Goal: Task Accomplishment & Management: Use online tool/utility

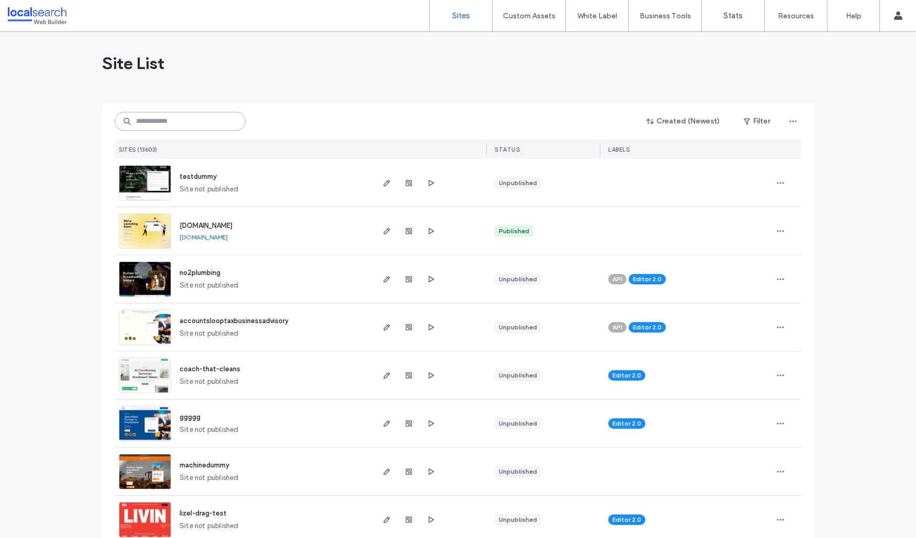
click at [199, 124] on input at bounding box center [180, 121] width 131 height 19
paste input "**********"
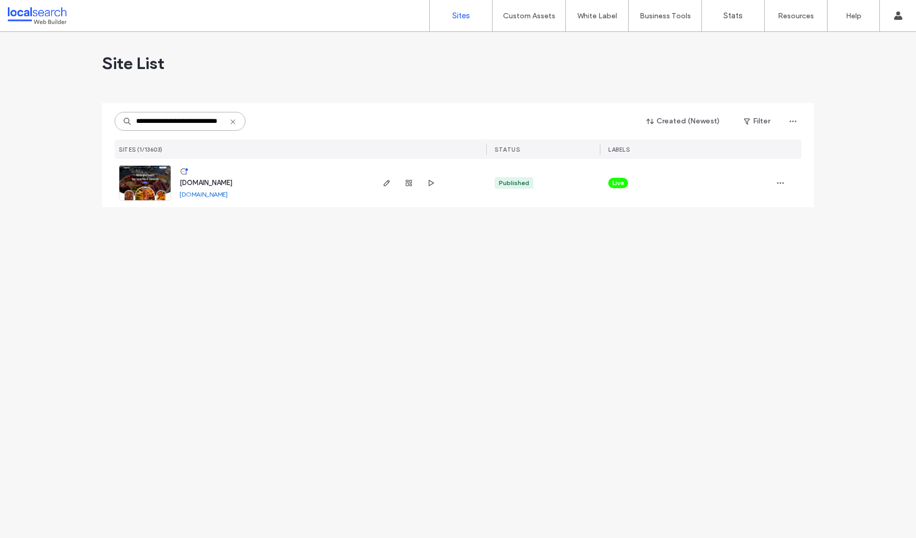
type input "**********"
click at [149, 186] on img at bounding box center [144, 201] width 51 height 71
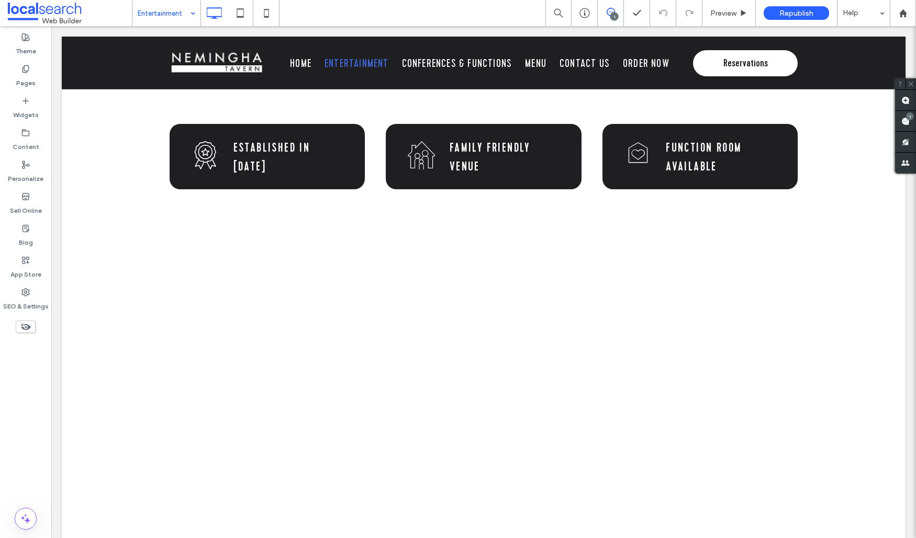
scroll to position [727, 0]
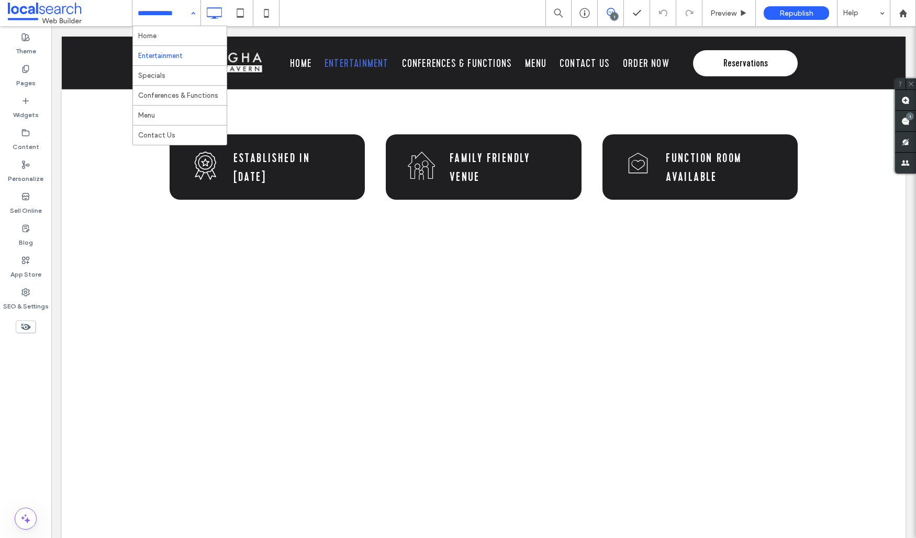
click at [165, 24] on input at bounding box center [164, 13] width 52 height 26
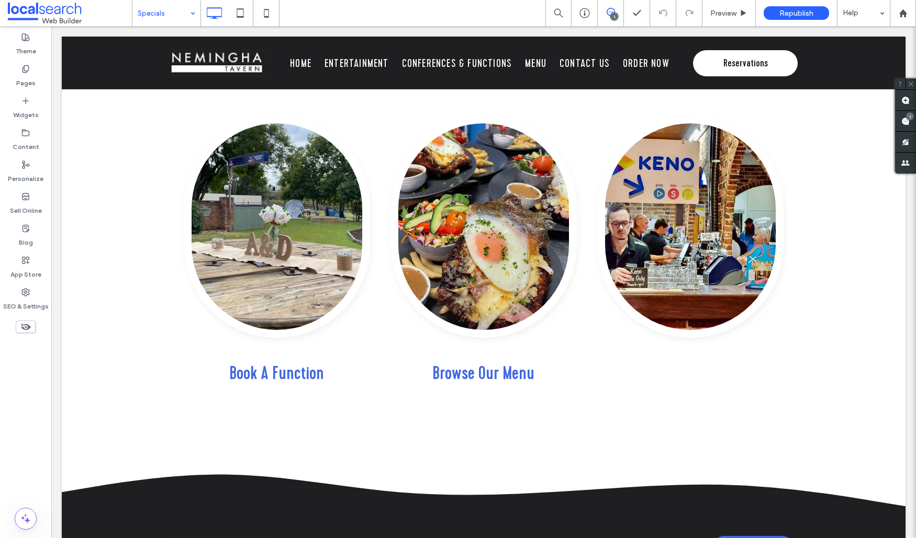
scroll to position [1134, 0]
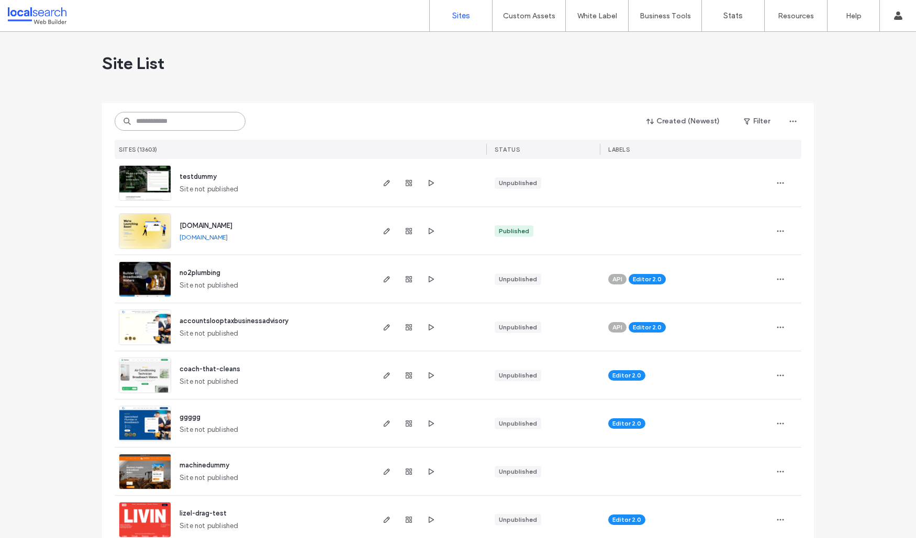
click at [137, 113] on input at bounding box center [180, 121] width 131 height 19
paste input "**********"
type input "**********"
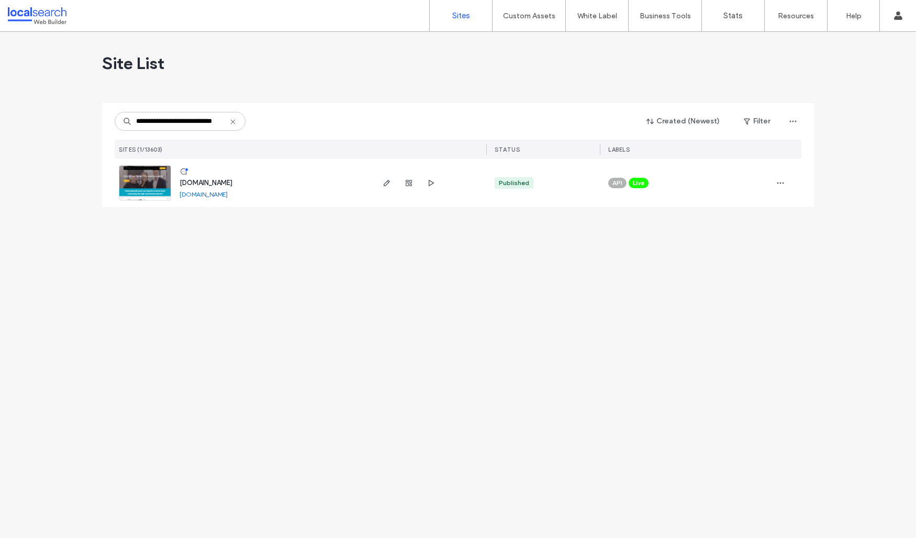
scroll to position [0, 0]
click at [153, 183] on img at bounding box center [144, 201] width 51 height 71
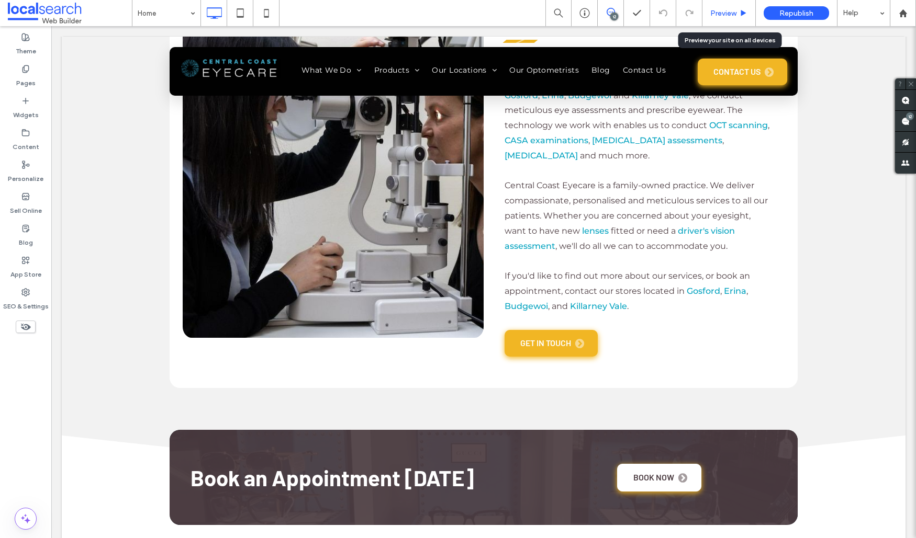
click at [733, 17] on div "Preview" at bounding box center [728, 13] width 53 height 26
click at [726, 18] on div "Preview" at bounding box center [728, 13] width 53 height 26
click at [723, 13] on span "Preview" at bounding box center [723, 13] width 26 height 9
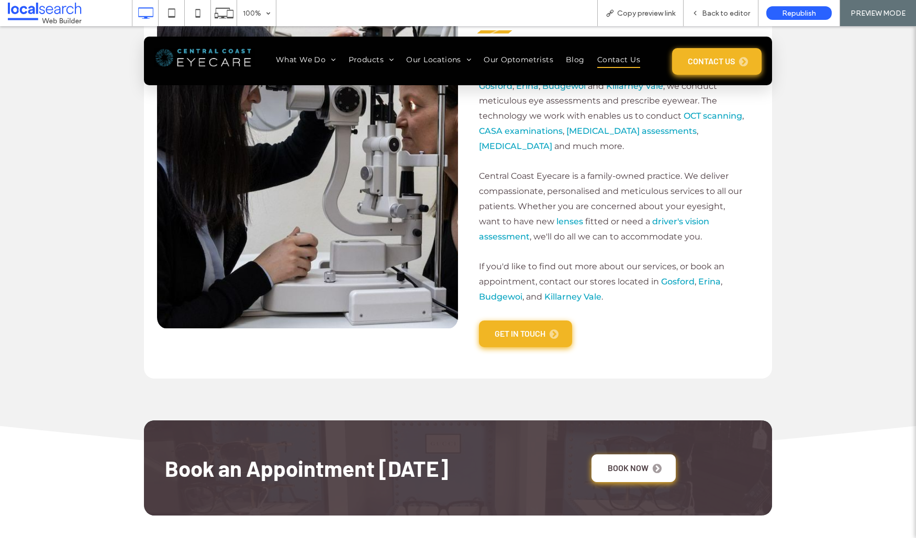
click at [634, 58] on span "Contact Us" at bounding box center [618, 60] width 43 height 16
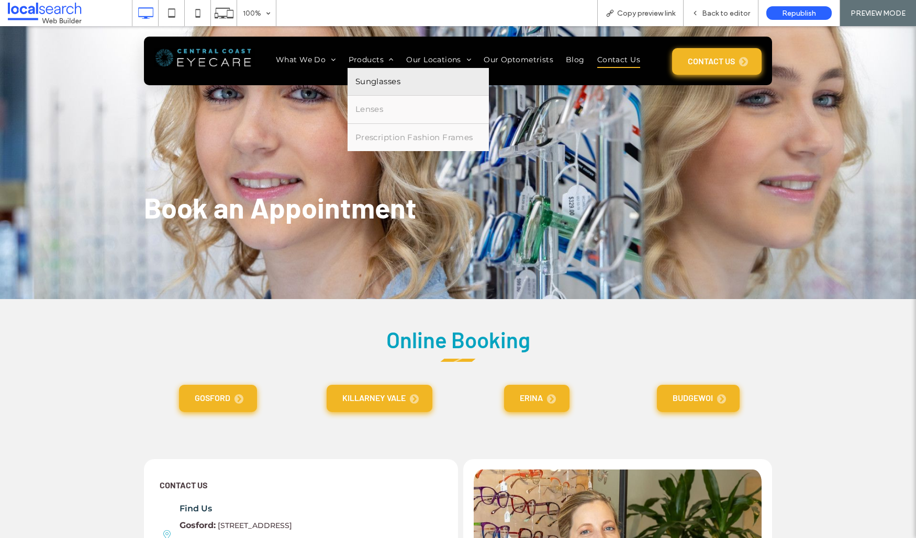
click at [379, 76] on span "Sunglasses" at bounding box center [378, 82] width 46 height 12
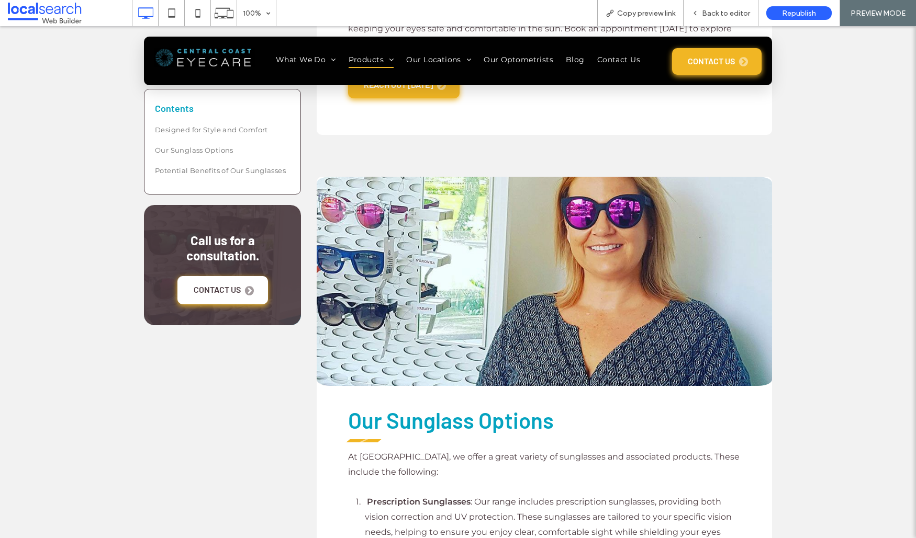
scroll to position [780, 0]
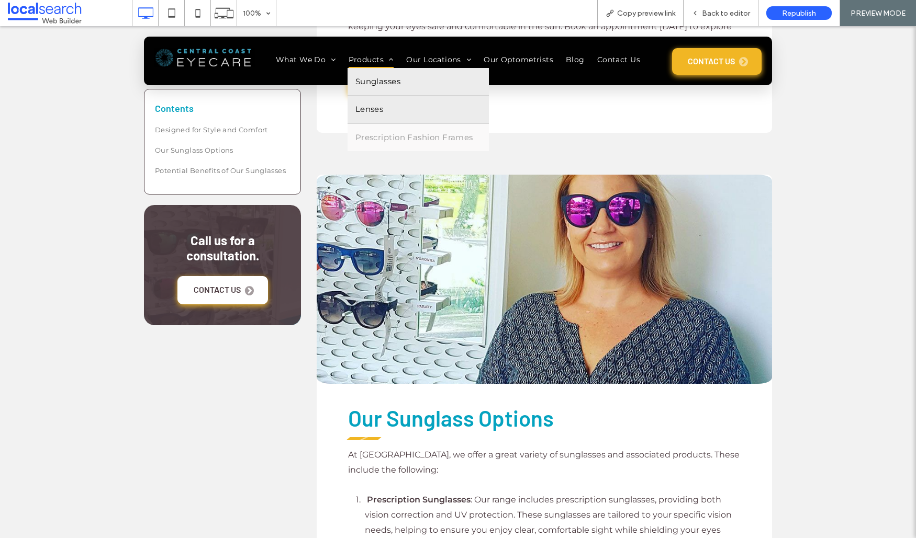
click at [370, 105] on span "Lenses" at bounding box center [369, 110] width 28 height 12
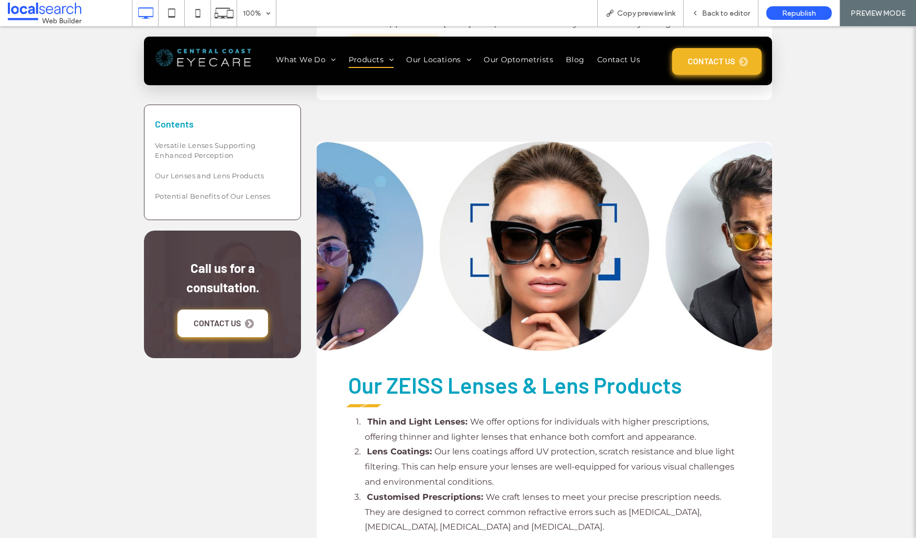
scroll to position [940, 0]
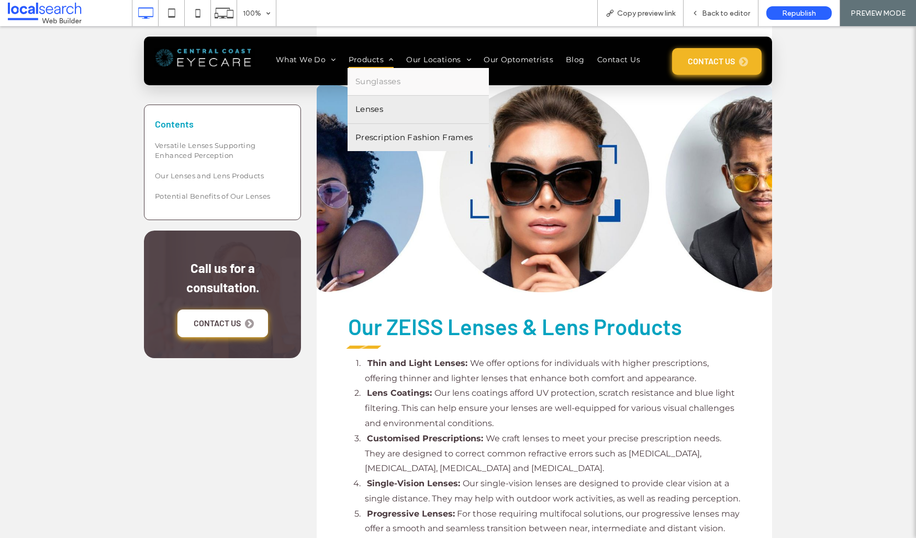
click at [368, 138] on span "Prescription Fashion Frames" at bounding box center [414, 138] width 118 height 12
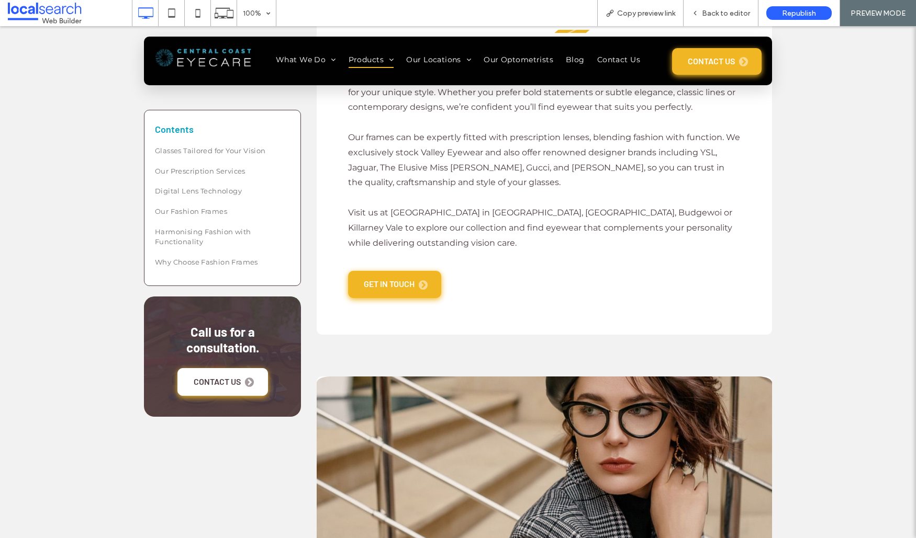
scroll to position [2742, 0]
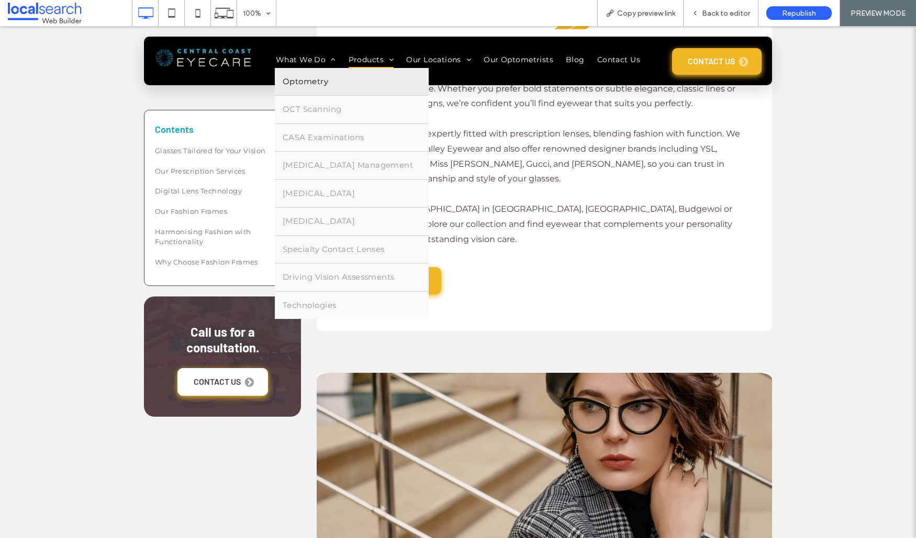
click at [304, 79] on span "Optometry" at bounding box center [306, 82] width 46 height 12
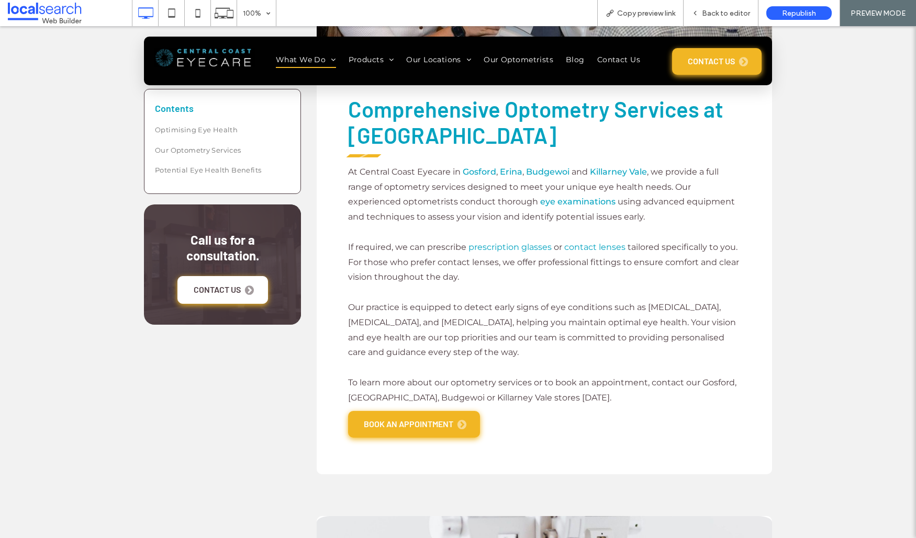
scroll to position [478, 0]
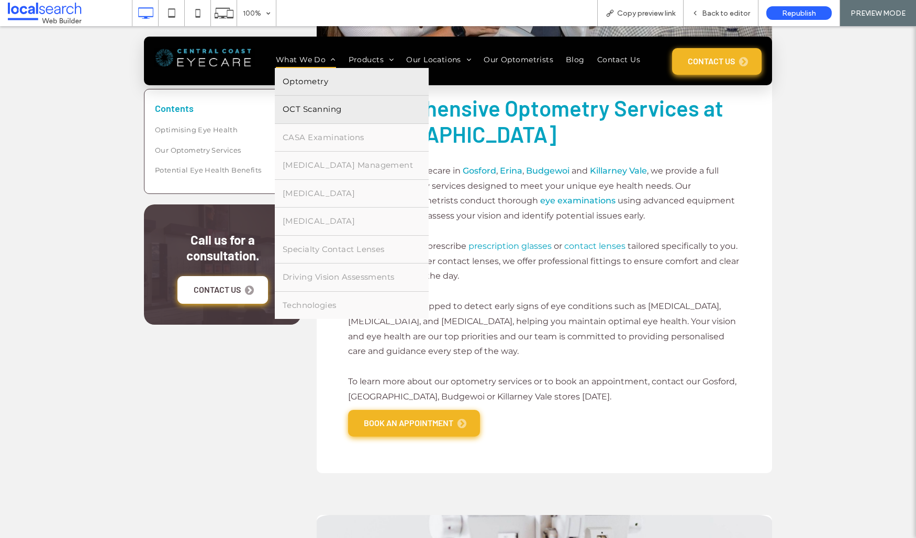
drag, startPoint x: 308, startPoint y: 116, endPoint x: 308, endPoint y: 142, distance: 26.2
click at [308, 116] on link "OCT Scanning" at bounding box center [352, 110] width 154 height 28
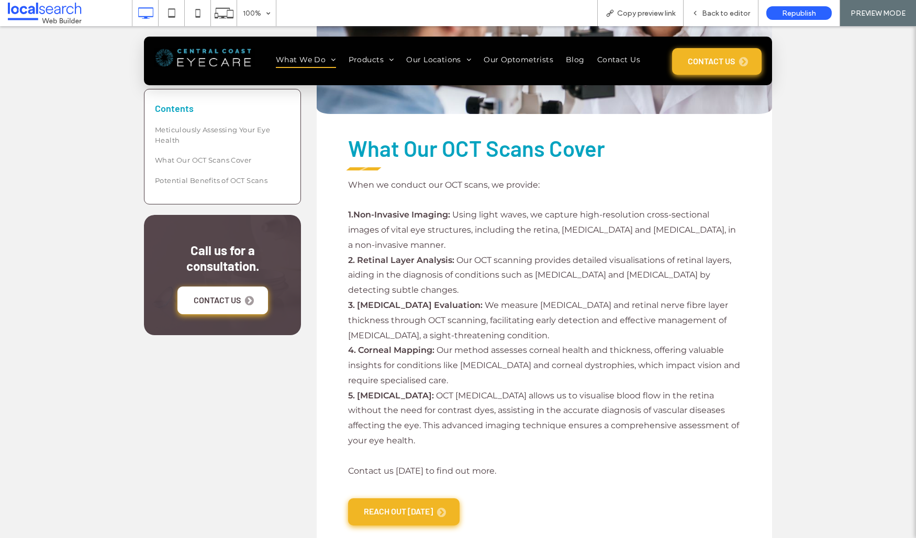
scroll to position [1068, 0]
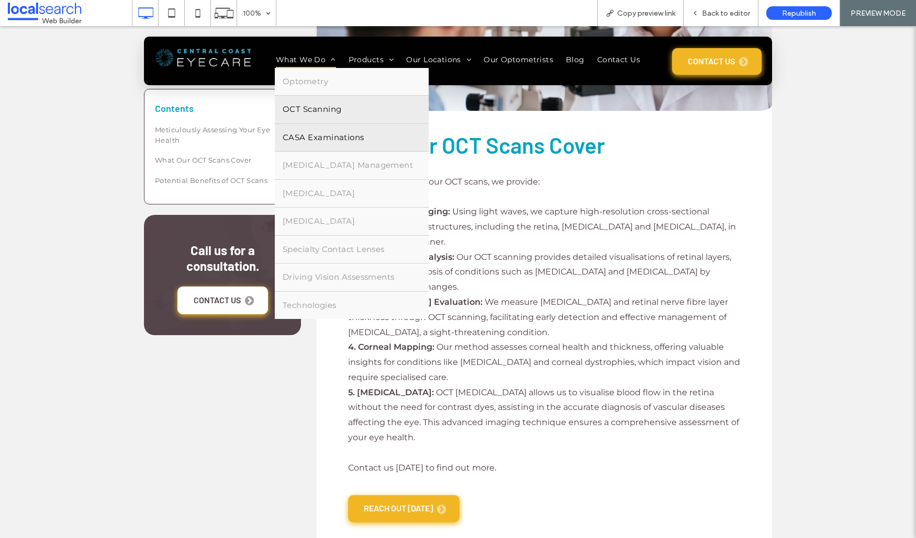
click at [324, 129] on link "CASA Examinations" at bounding box center [352, 138] width 154 height 28
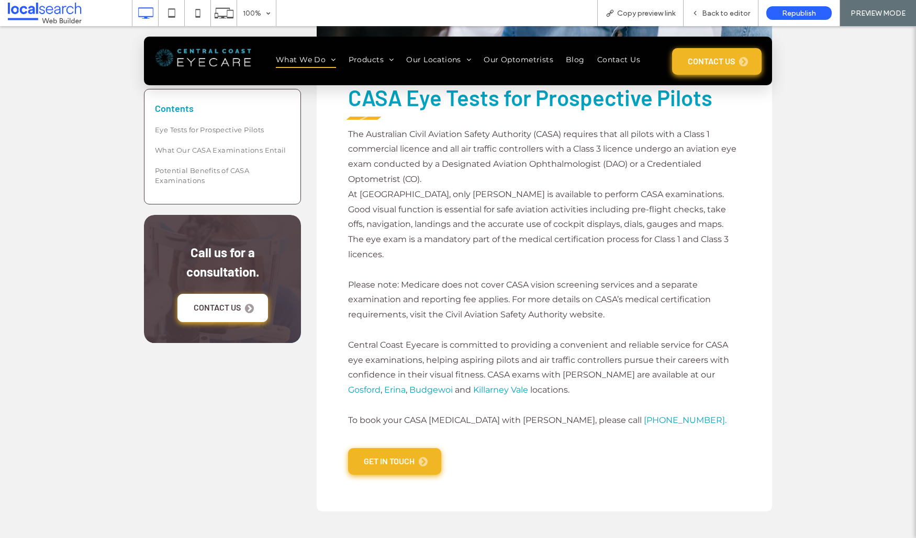
scroll to position [508, 0]
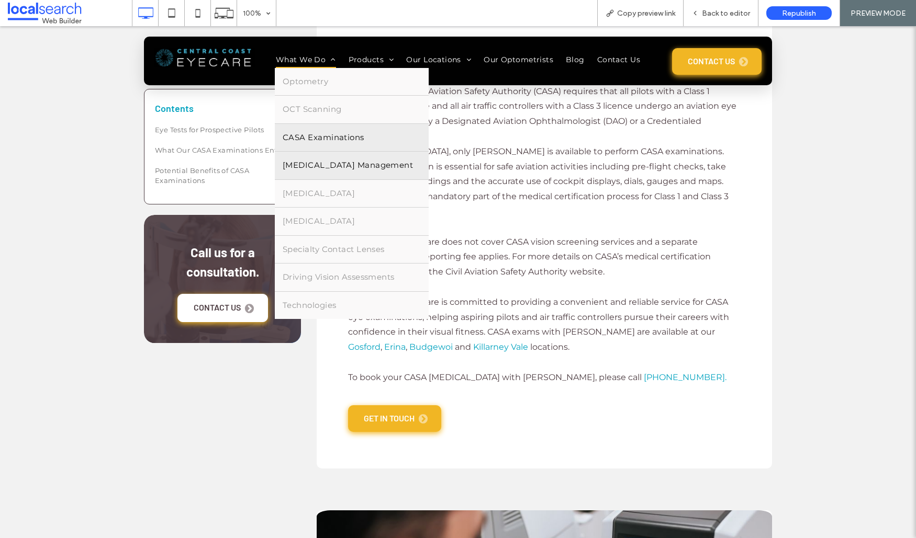
click at [301, 161] on span "[MEDICAL_DATA] Management" at bounding box center [348, 166] width 130 height 12
